Goal: Transaction & Acquisition: Purchase product/service

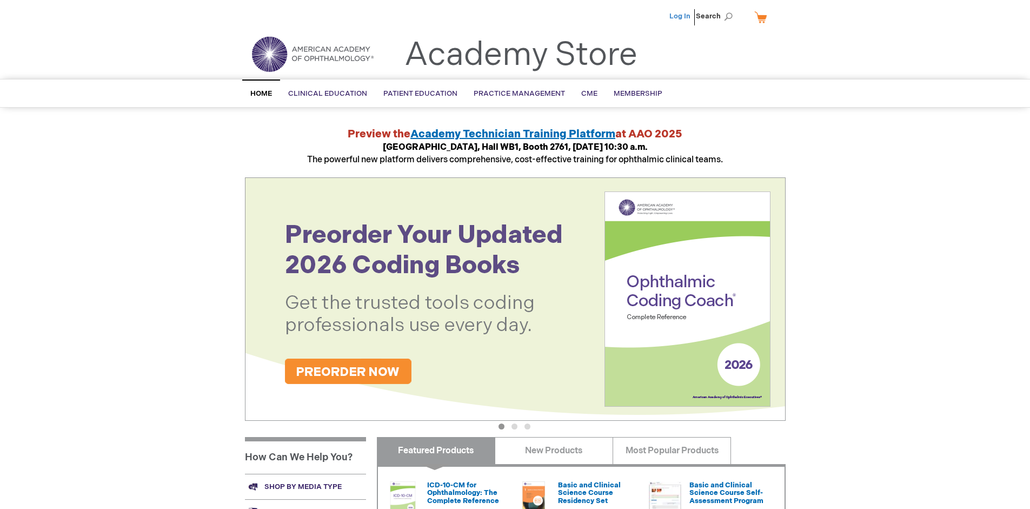
click at [681, 16] on link "Log In" at bounding box center [680, 16] width 21 height 9
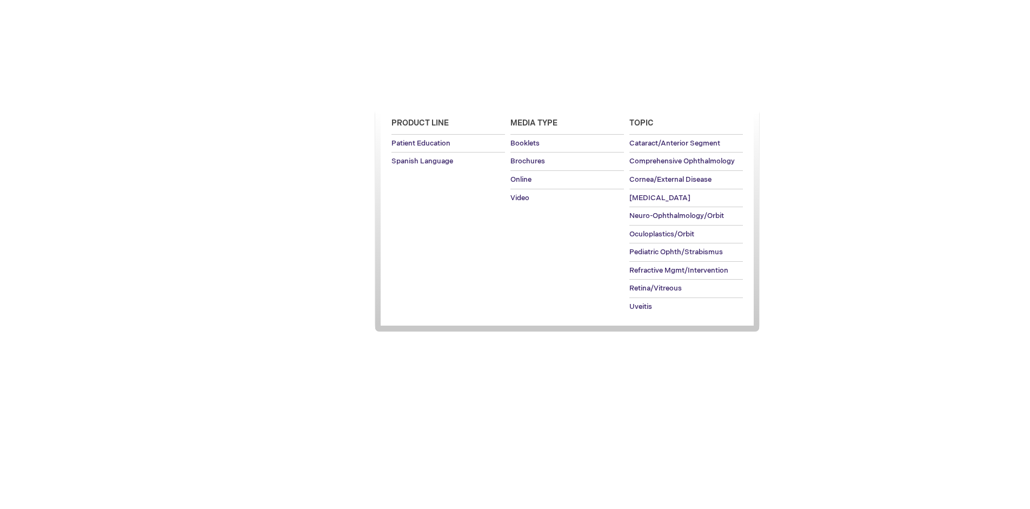
click at [418, 94] on span "Patient Education" at bounding box center [420, 93] width 74 height 9
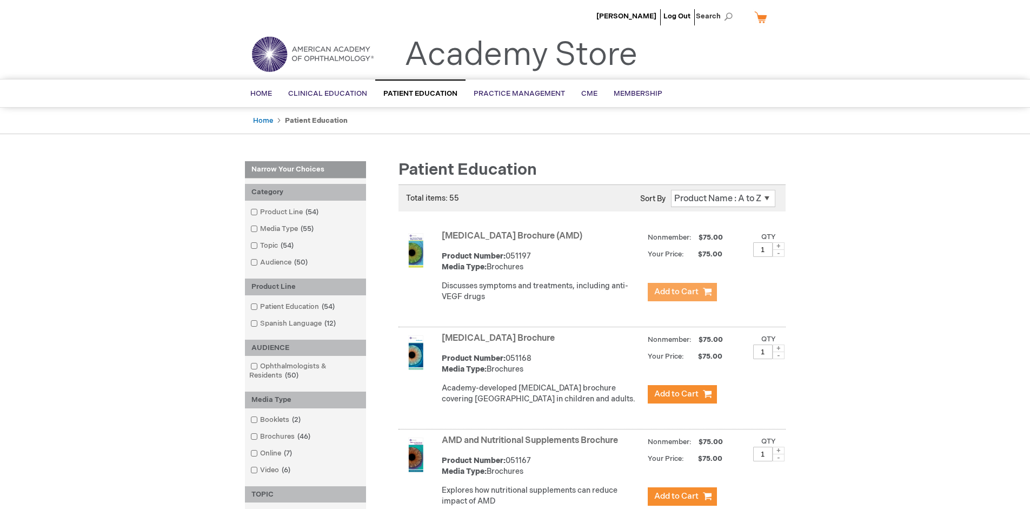
click at [682, 292] on span "Add to Cart" at bounding box center [676, 292] width 44 height 10
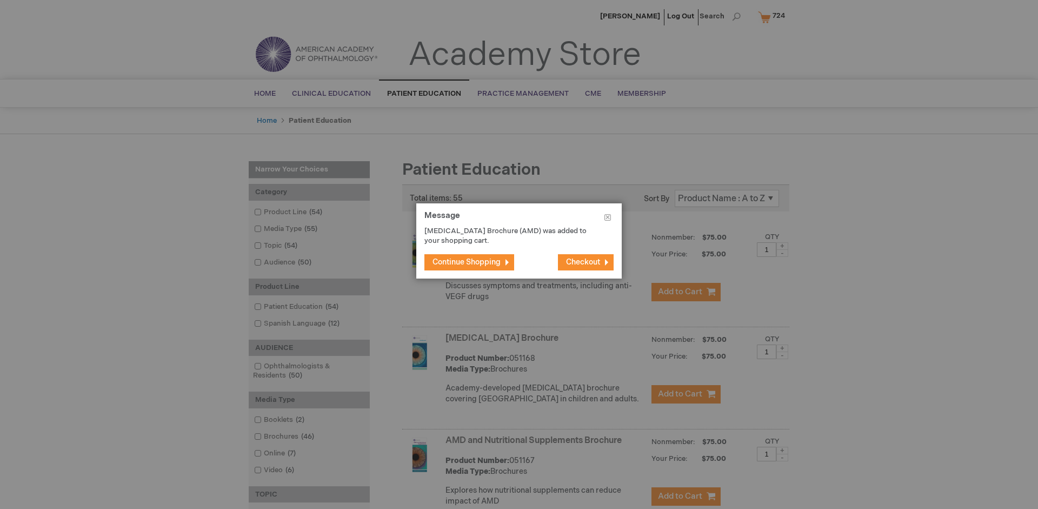
click at [467, 262] on span "Continue Shopping" at bounding box center [467, 261] width 68 height 9
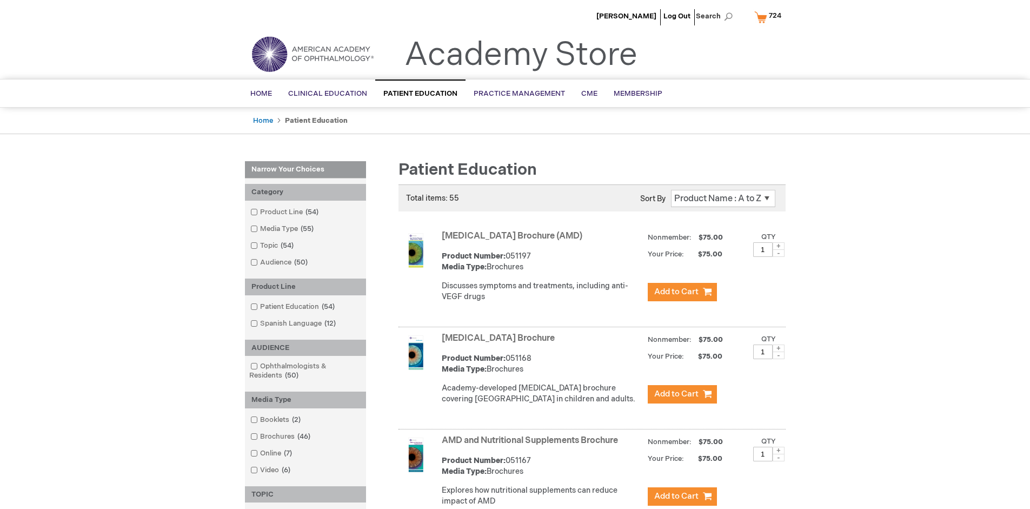
click at [532, 446] on link "AMD and Nutritional Supplements Brochure" at bounding box center [530, 440] width 176 height 10
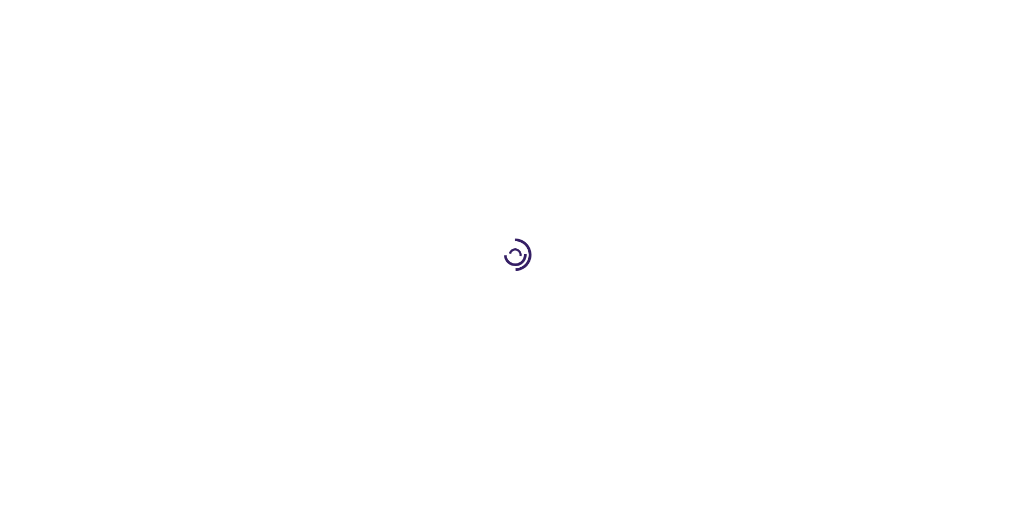
type input "1"
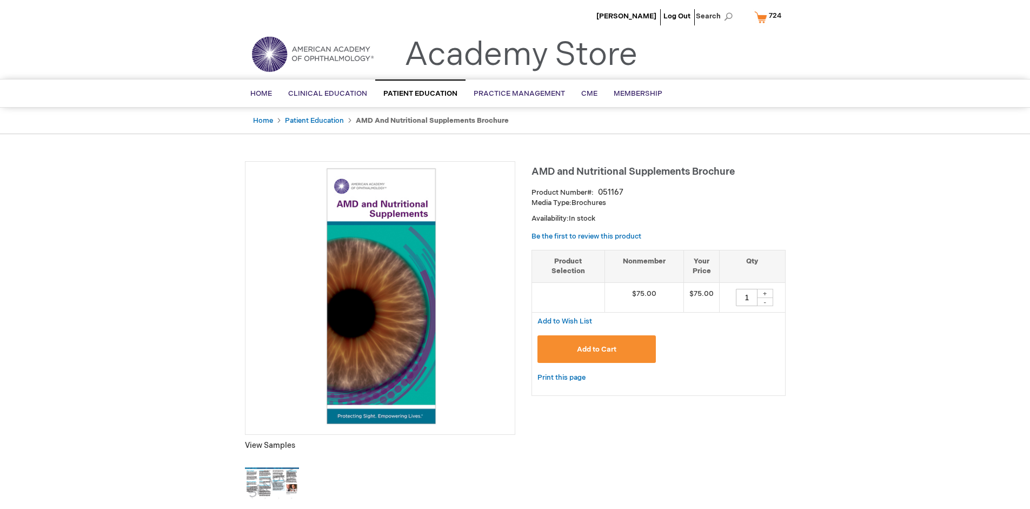
click at [597, 349] on span "Add to Cart" at bounding box center [596, 349] width 39 height 9
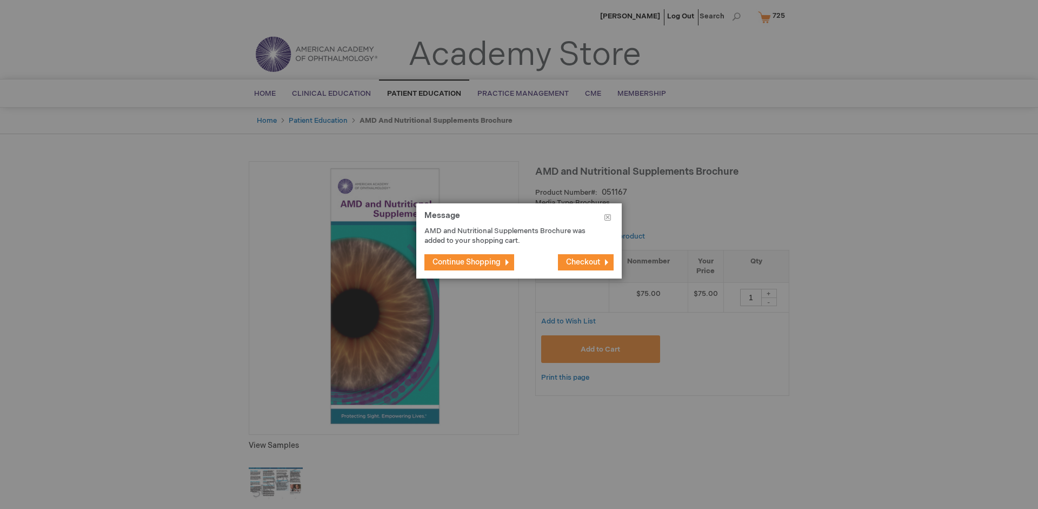
click at [467, 262] on span "Continue Shopping" at bounding box center [467, 261] width 68 height 9
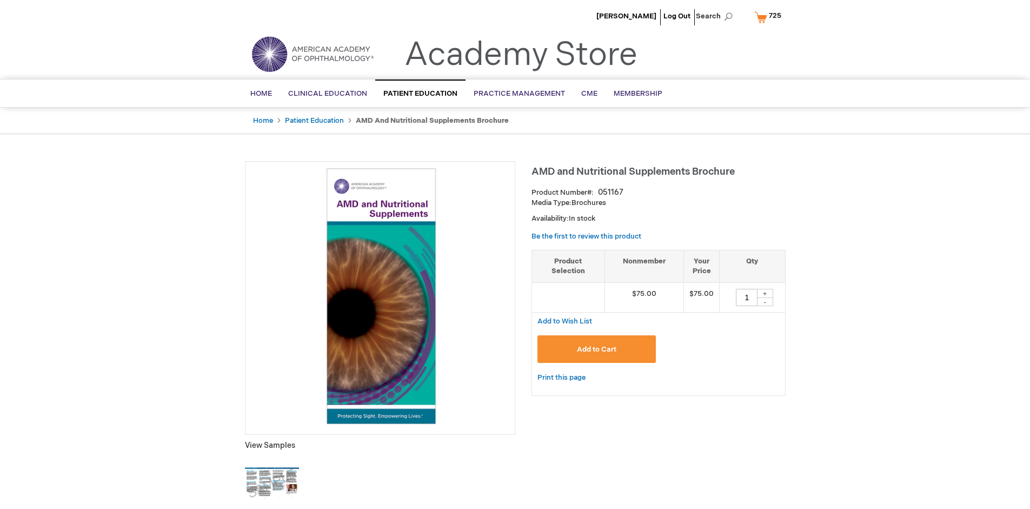
click at [770, 17] on span "725" at bounding box center [775, 15] width 12 height 9
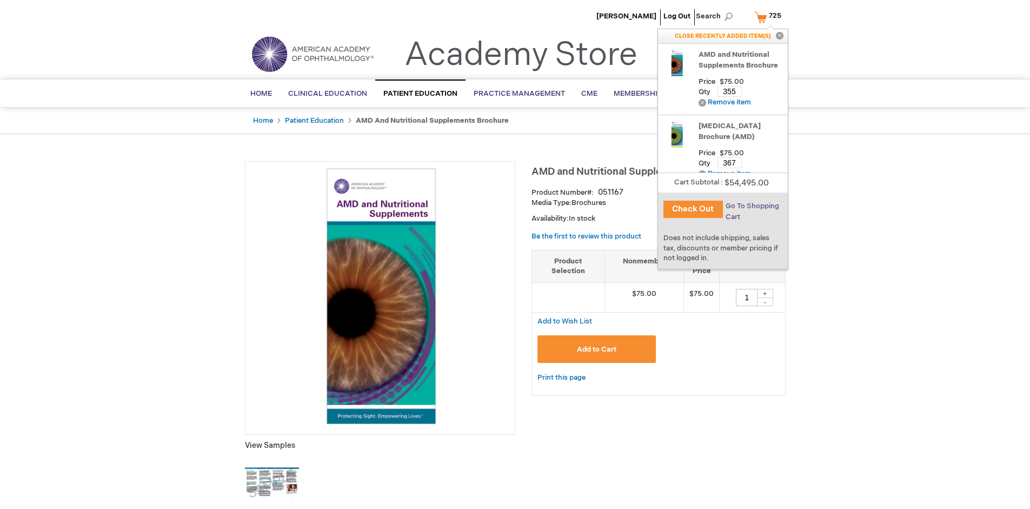
click at [751, 206] on span "Go To Shopping Cart" at bounding box center [753, 211] width 54 height 19
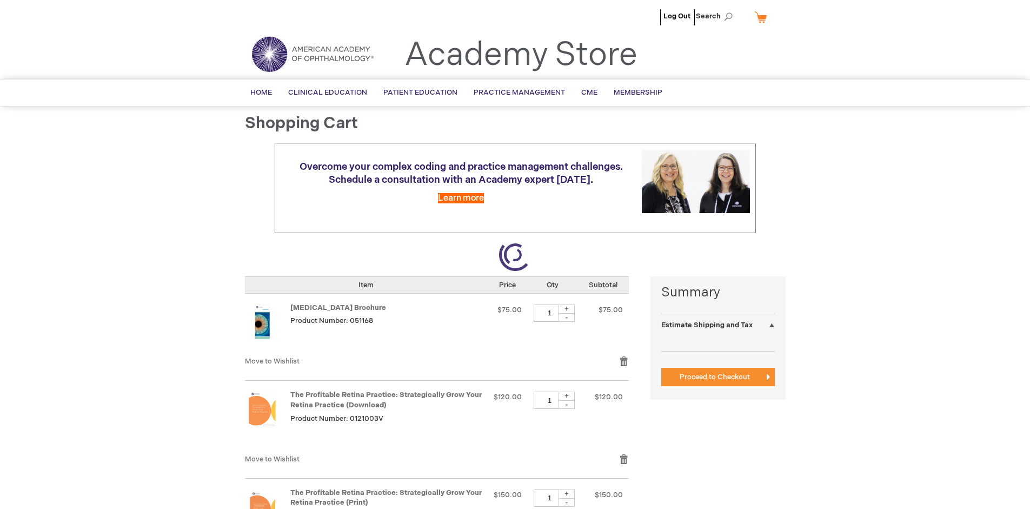
select select "US"
select select "41"
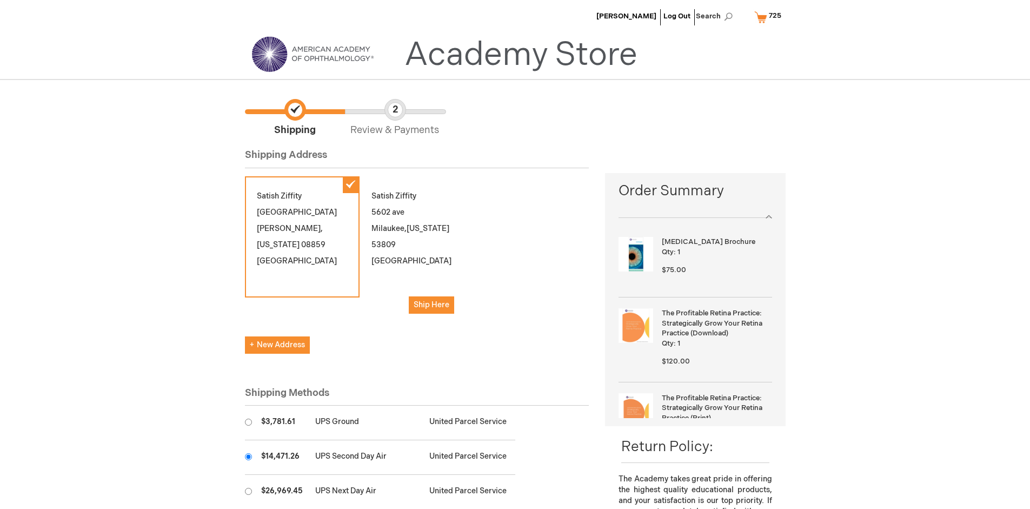
click at [248, 457] on input "radio" at bounding box center [248, 456] width 7 height 7
